Goal: Navigation & Orientation: Find specific page/section

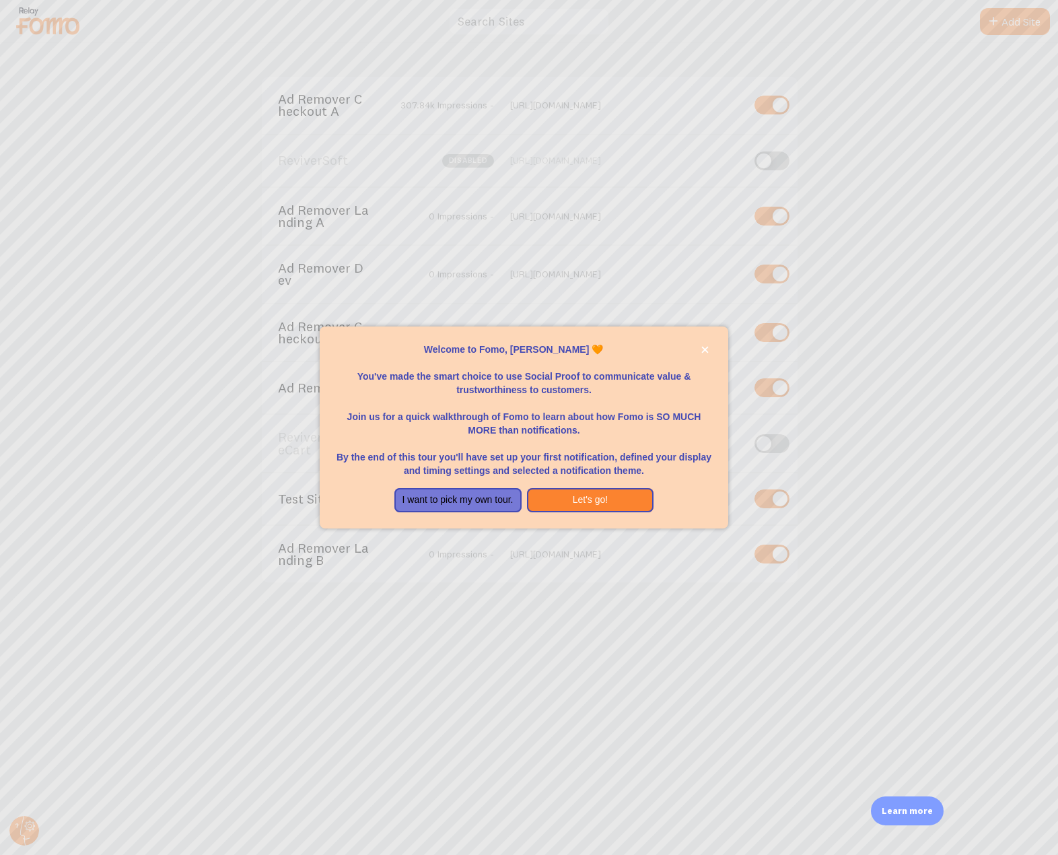
click at [302, 698] on div at bounding box center [529, 427] width 1058 height 855
click at [458, 505] on button "I want to pick my own tour." at bounding box center [457, 500] width 127 height 24
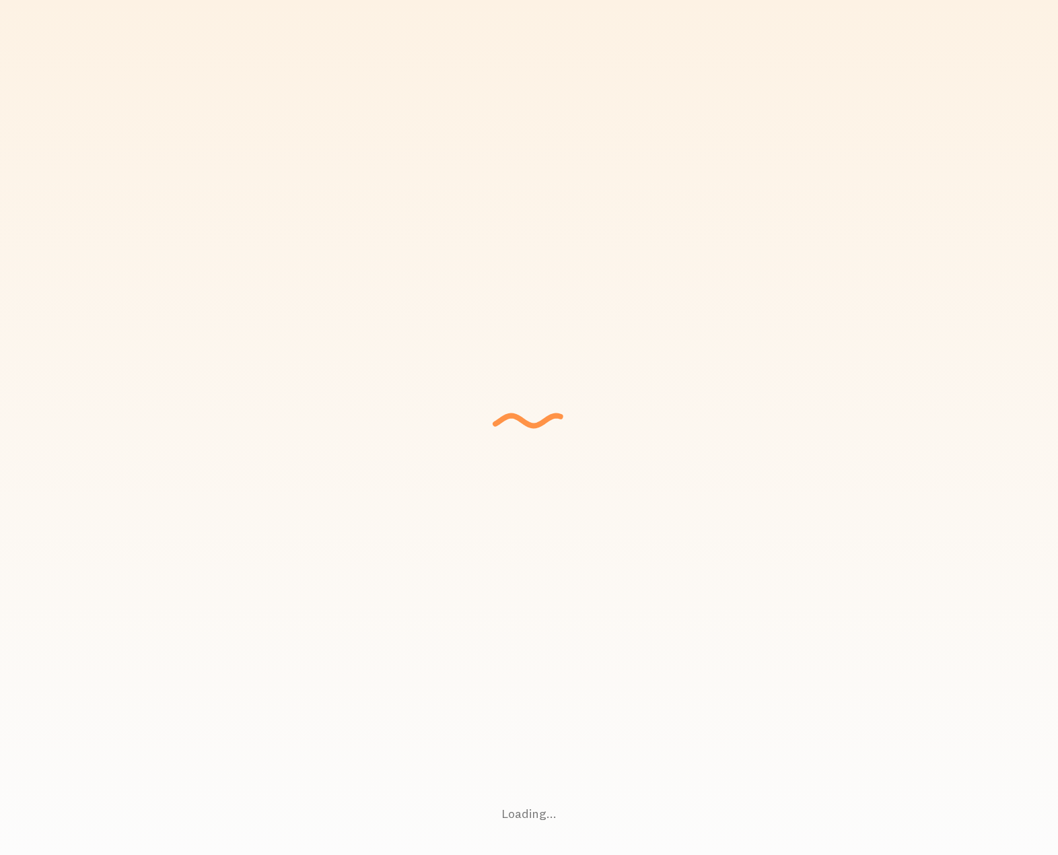
click at [17, 833] on div "Loading... Setting up a seamless experience... - [GEOGRAPHIC_DATA] Gathering da…" at bounding box center [529, 427] width 1058 height 855
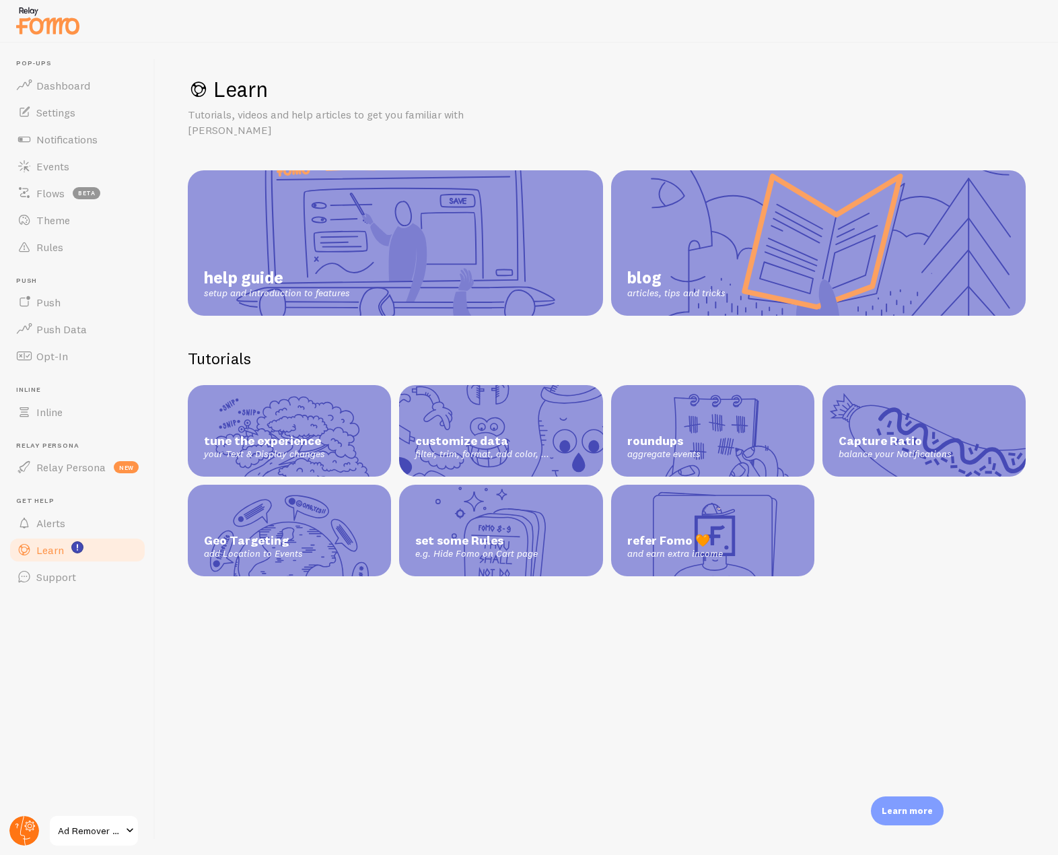
click at [34, 836] on circle at bounding box center [24, 831] width 30 height 30
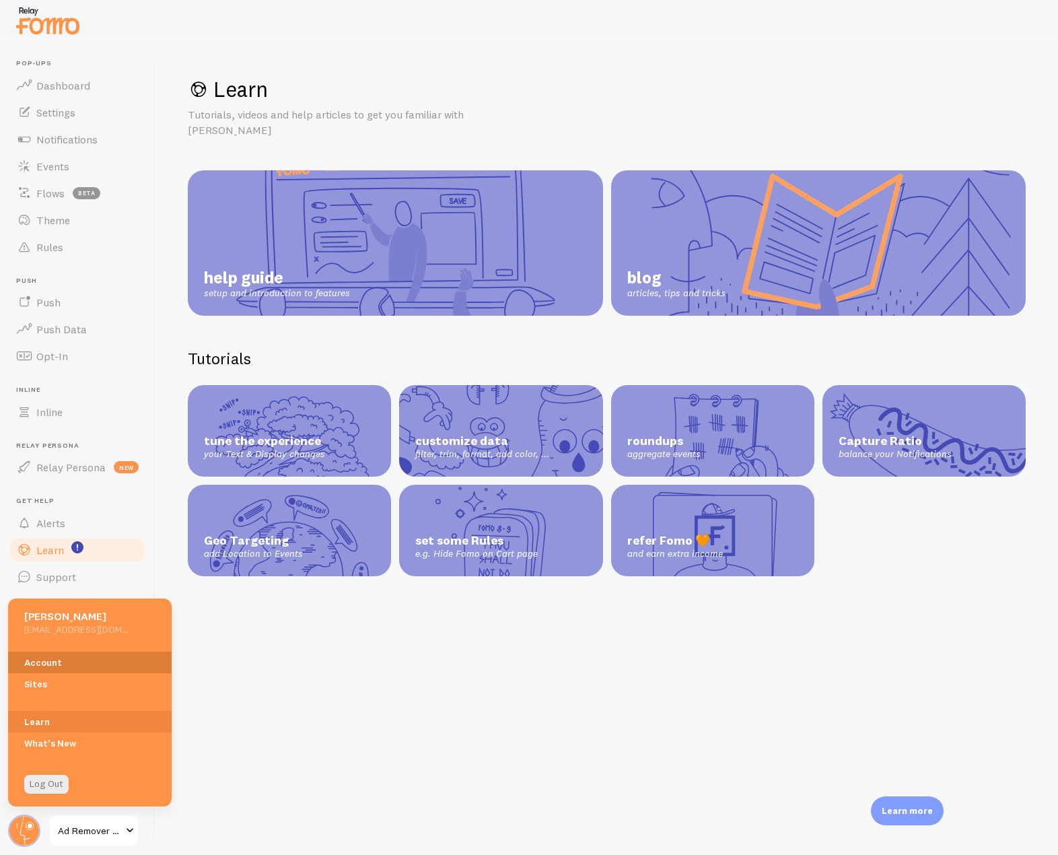
click at [32, 660] on link "Account" at bounding box center [90, 662] width 164 height 22
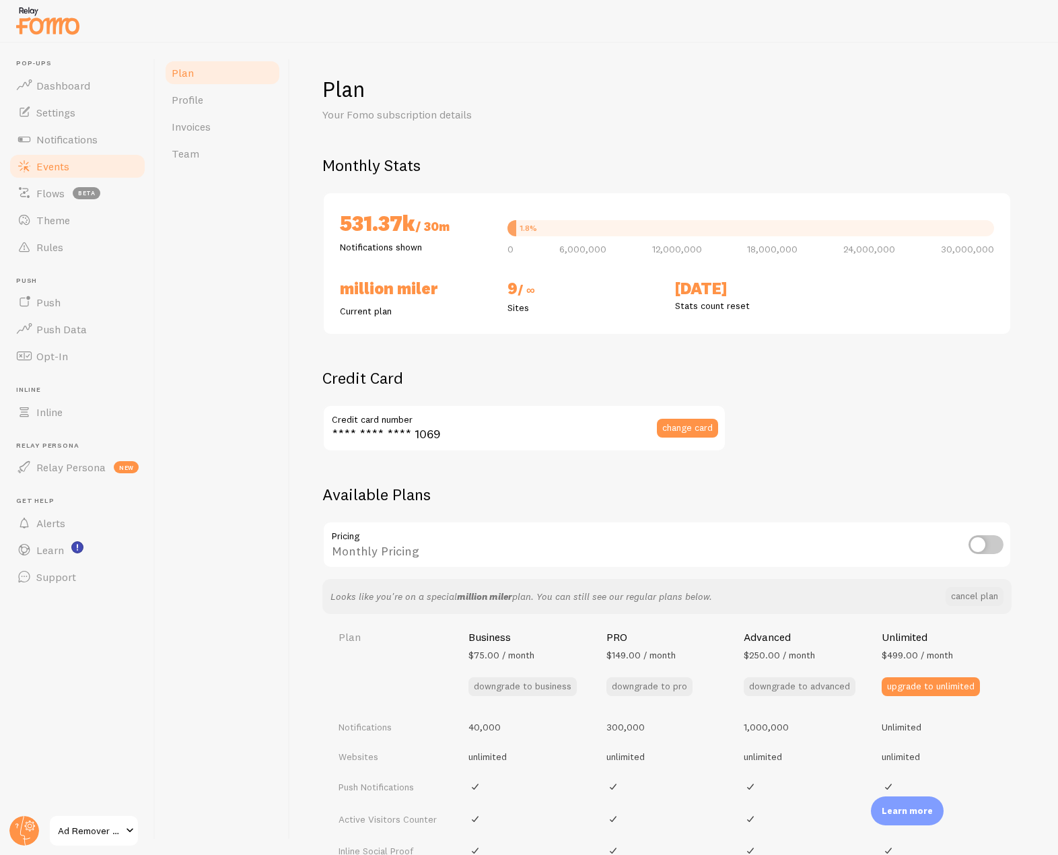
click at [81, 159] on link "Events" at bounding box center [77, 166] width 139 height 27
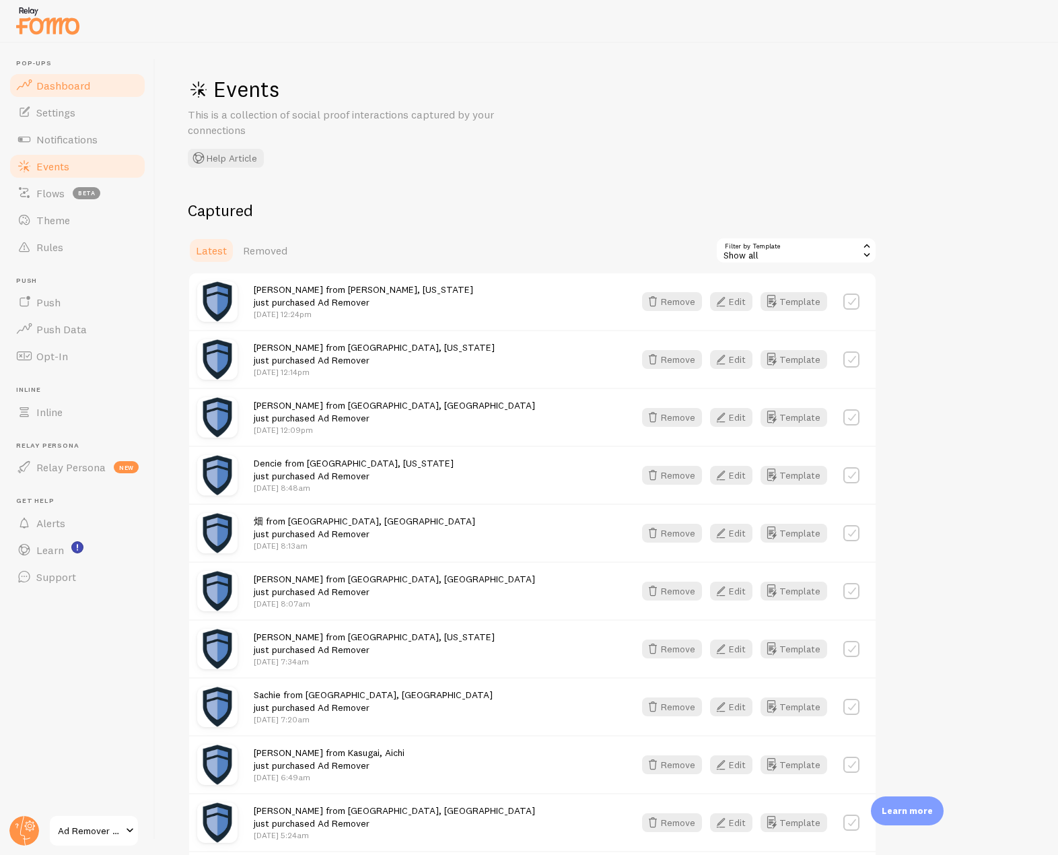
click at [73, 83] on span "Dashboard" at bounding box center [63, 85] width 54 height 13
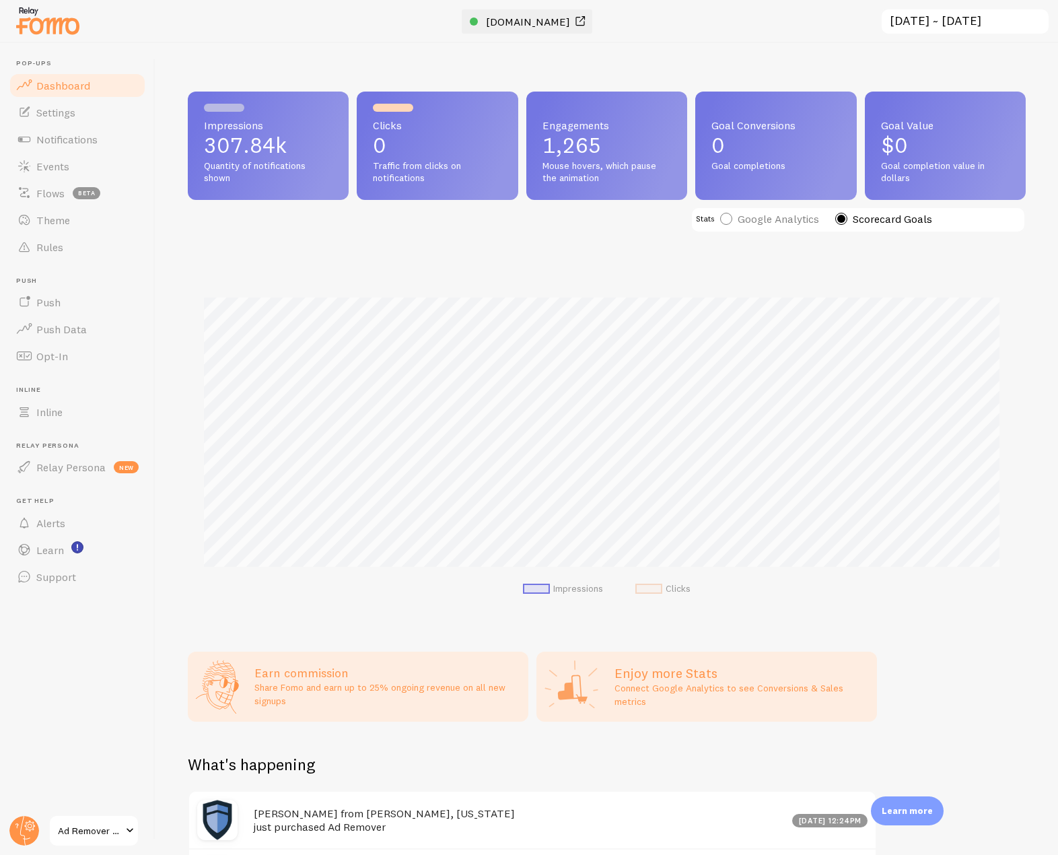
scroll to position [353, 828]
click at [511, 27] on span "[DOMAIN_NAME]" at bounding box center [528, 21] width 84 height 13
